Goal: Task Accomplishment & Management: Manage account settings

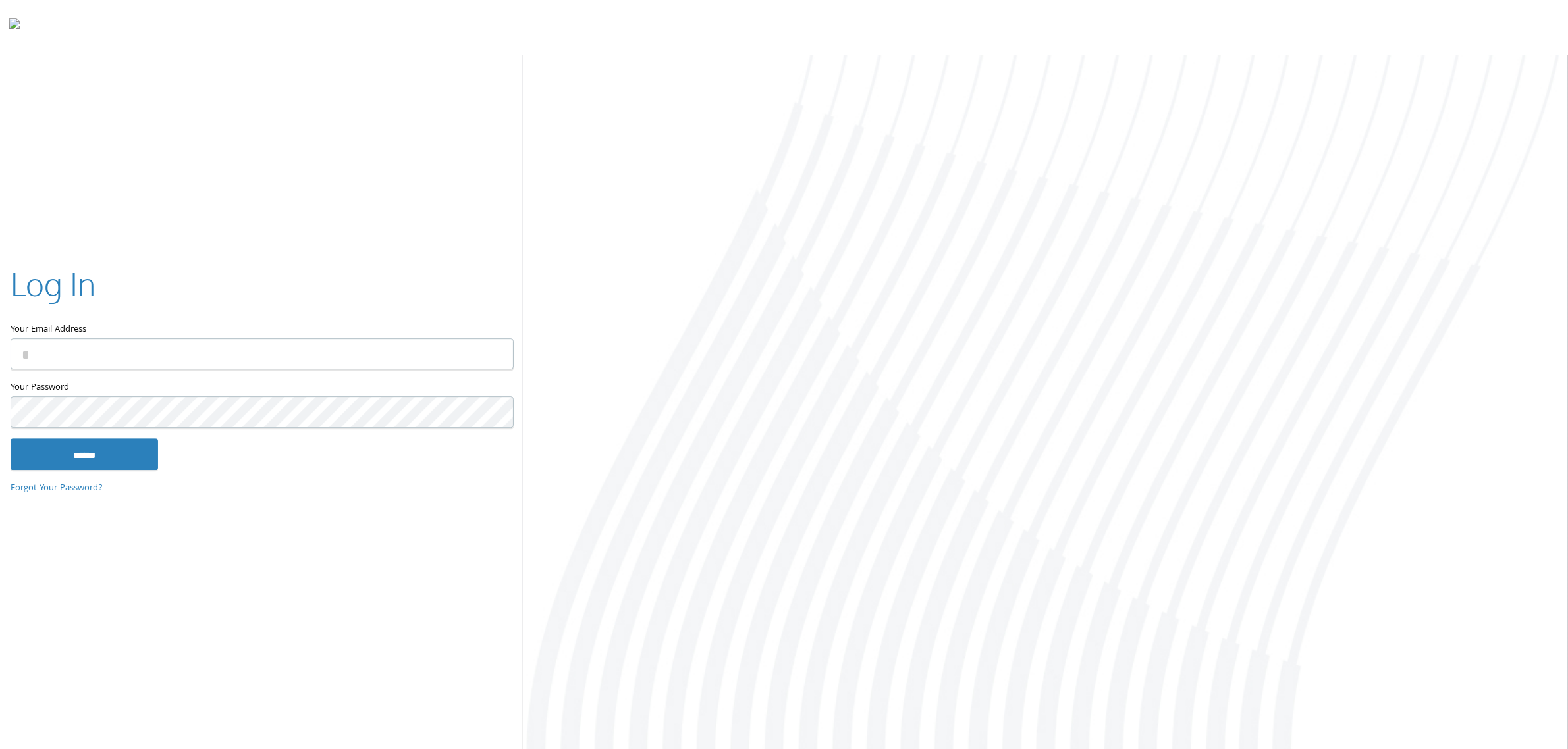
click at [327, 345] on input "Your Email Address" at bounding box center [262, 354] width 503 height 31
type input "**********"
click at [10, 438] on input "******" at bounding box center [84, 454] width 148 height 32
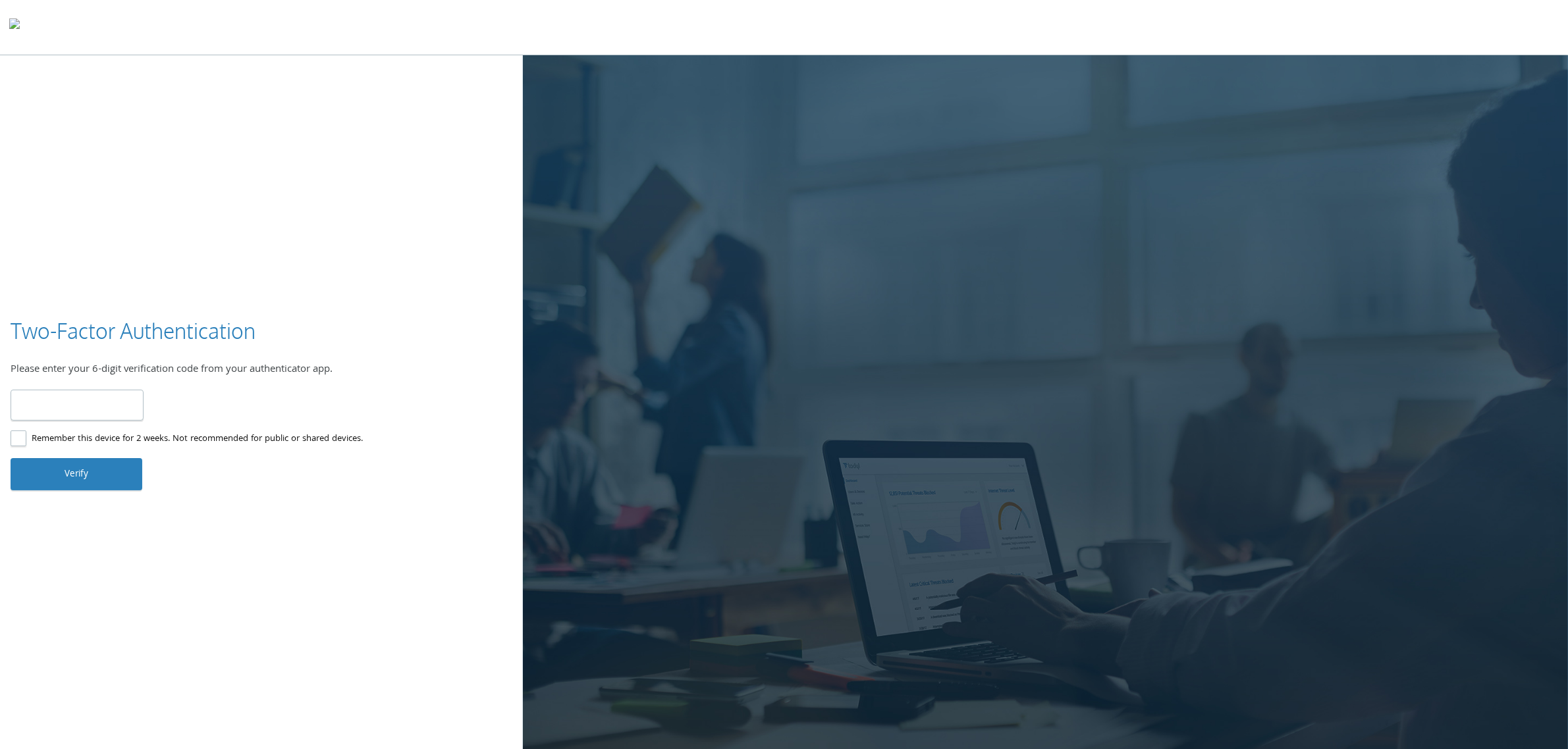
type input "******"
